Goal: Task Accomplishment & Management: Manage account settings

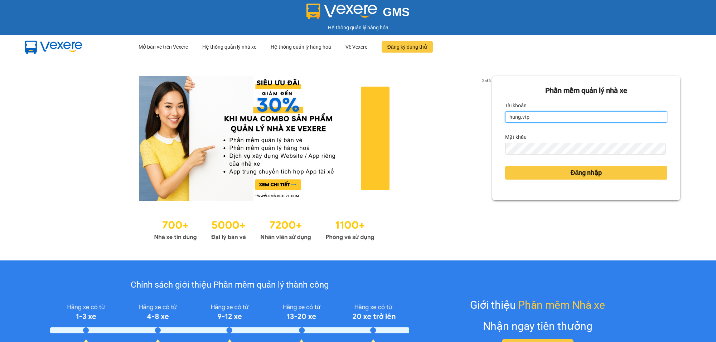
click at [529, 114] on input "hung.vtp" at bounding box center [586, 116] width 162 height 11
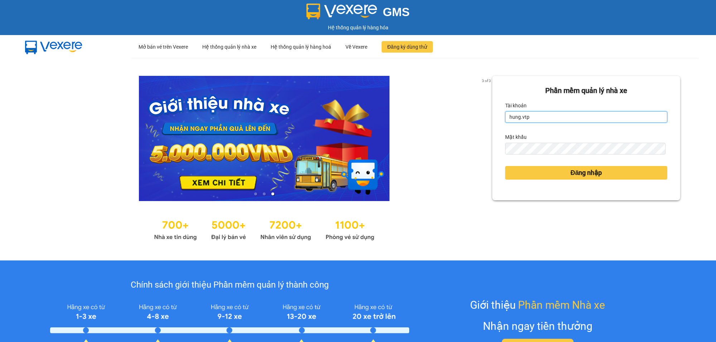
type input "kienhoa.vtp"
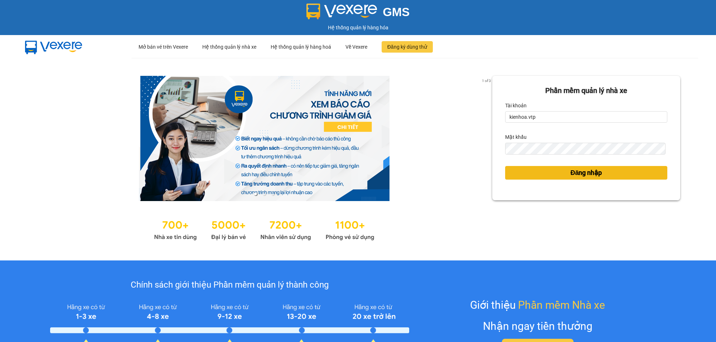
click at [595, 175] on span "Đăng nhập" at bounding box center [586, 173] width 32 height 10
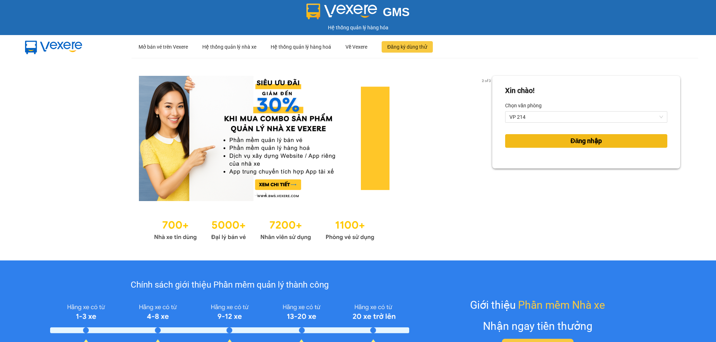
click at [536, 140] on button "Đăng nhập" at bounding box center [586, 141] width 162 height 14
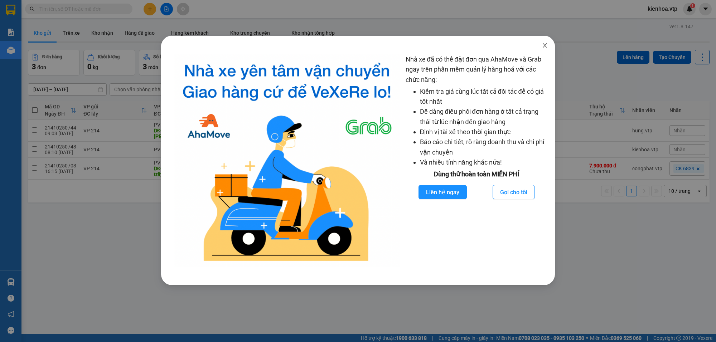
click at [541, 45] on span "Close" at bounding box center [545, 46] width 20 height 20
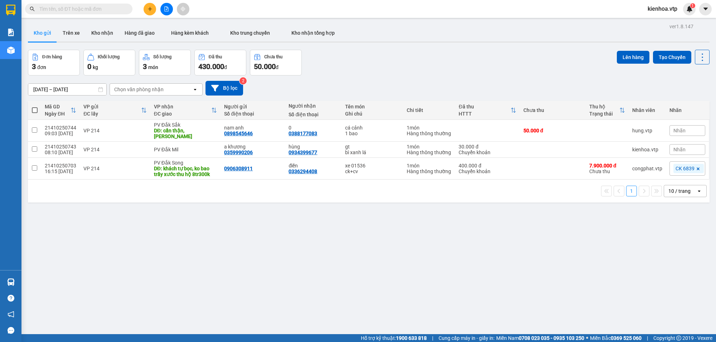
click at [99, 11] on input "text" at bounding box center [81, 9] width 85 height 8
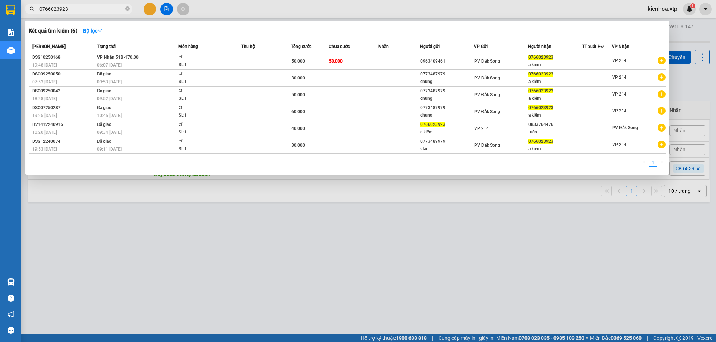
type input "0766023923"
click at [665, 8] on div at bounding box center [358, 171] width 716 height 342
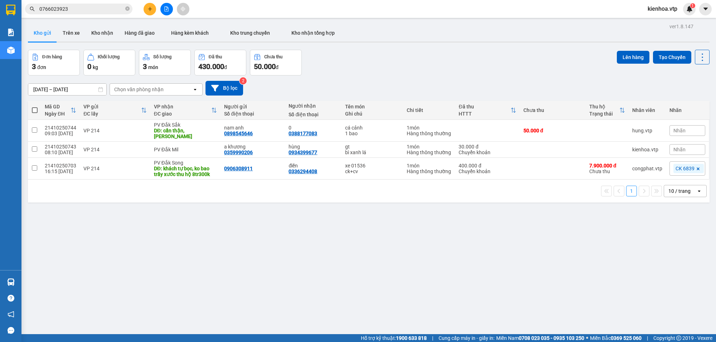
click at [656, 8] on span "kienhoa.vtp" at bounding box center [662, 8] width 41 height 9
click at [663, 24] on span "Đăng xuất" at bounding box center [668, 22] width 30 height 8
